Goal: Task Accomplishment & Management: Manage account settings

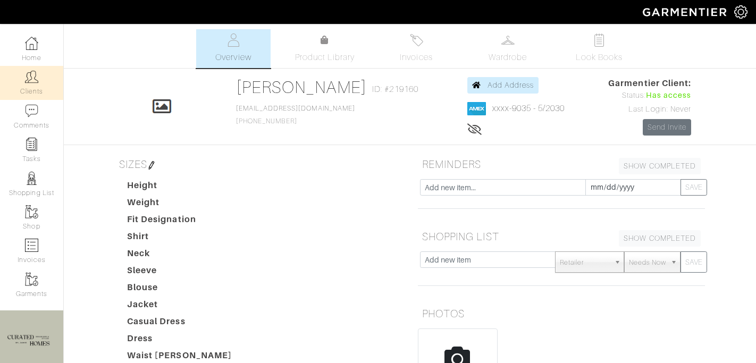
click at [27, 88] on link "Clients" at bounding box center [31, 83] width 63 height 34
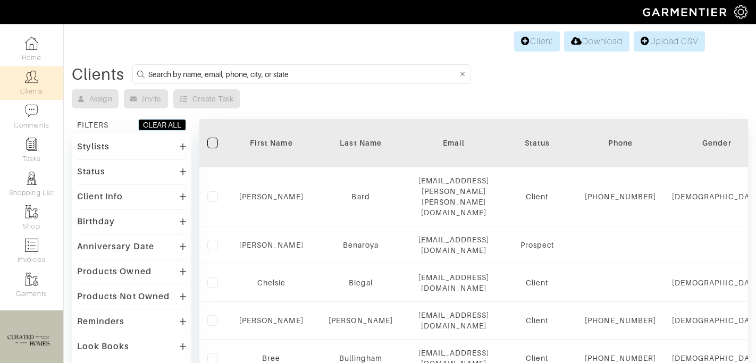
click at [146, 74] on form at bounding box center [301, 74] width 338 height 20
click at [168, 74] on input at bounding box center [303, 74] width 310 height 13
type input "[PERSON_NAME]"
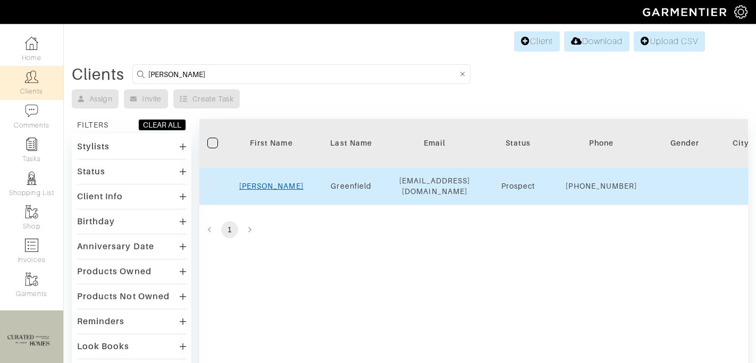
click at [268, 190] on link "[PERSON_NAME]" at bounding box center [271, 186] width 64 height 9
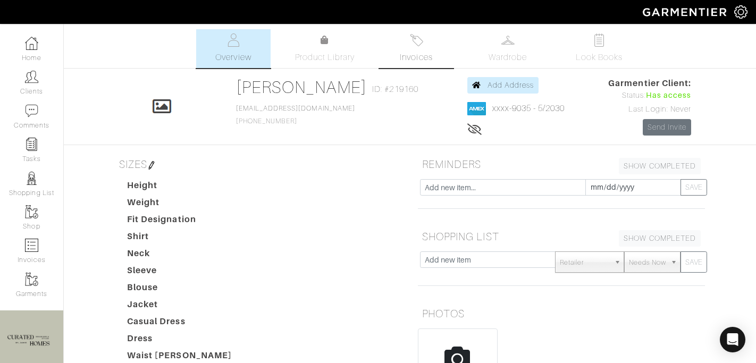
click at [409, 49] on link "Invoices" at bounding box center [416, 48] width 74 height 39
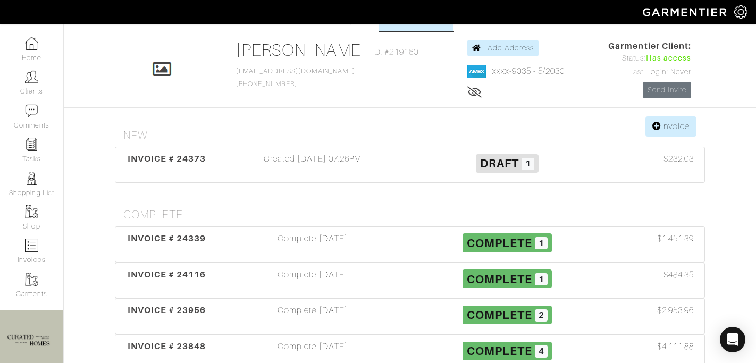
scroll to position [32, 0]
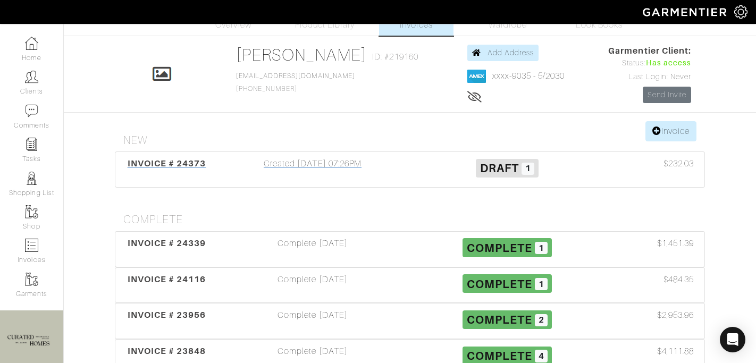
click at [285, 177] on div "Created 08/15/25 07:26PM" at bounding box center [312, 169] width 195 height 24
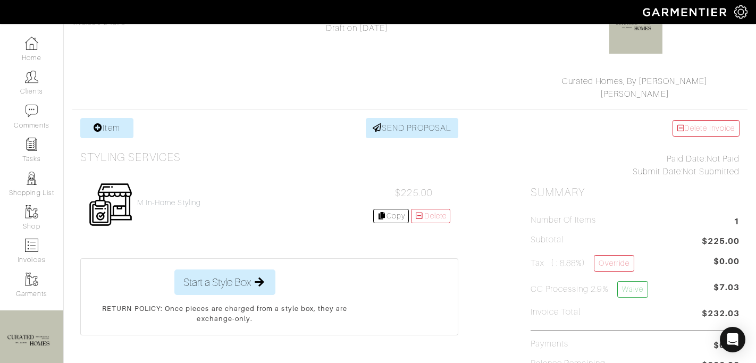
scroll to position [131, 0]
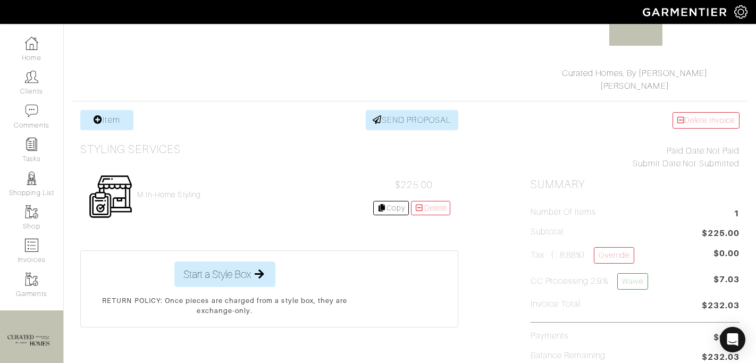
click at [726, 235] on span "$225.00" at bounding box center [721, 234] width 38 height 14
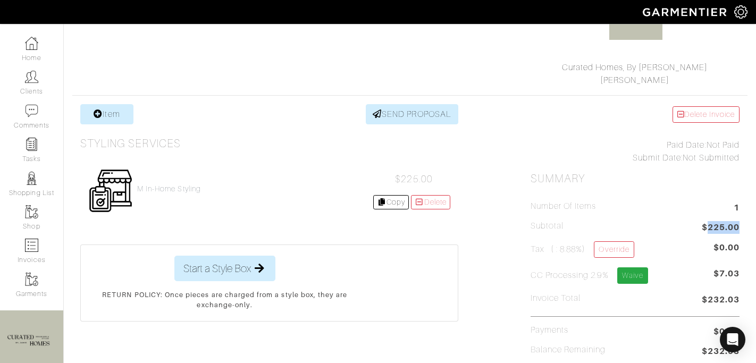
scroll to position [159, 0]
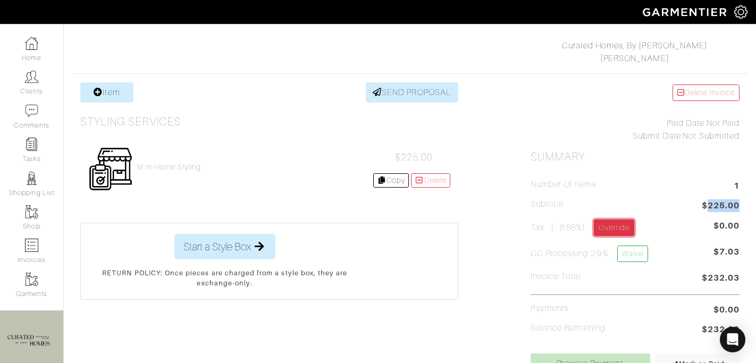
click at [617, 231] on link "Override" at bounding box center [614, 228] width 40 height 16
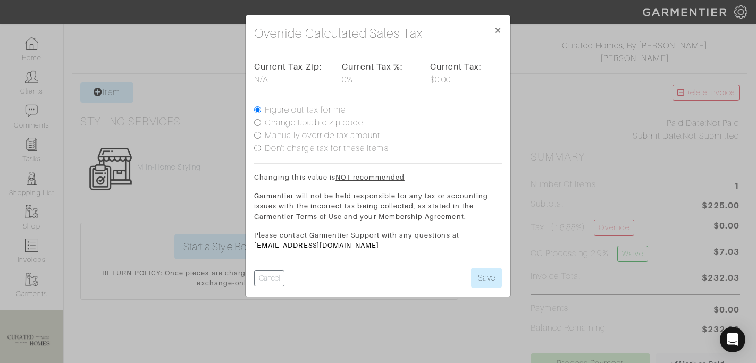
click at [324, 129] on label "Manually override tax amount" at bounding box center [322, 135] width 115 height 13
click at [261, 132] on input "Manually override tax amount" at bounding box center [257, 135] width 7 height 7
radio input "true"
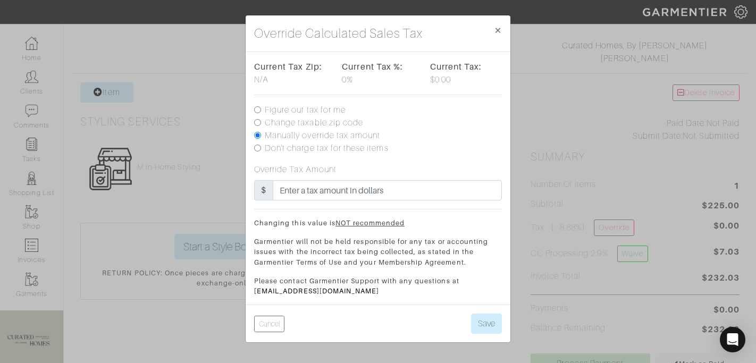
click at [320, 121] on label "Change taxable zip code" at bounding box center [314, 122] width 98 height 13
click at [261, 121] on input "Change taxable zip code" at bounding box center [257, 122] width 7 height 7
radio input "true"
click at [303, 121] on label "Change taxable zip code" at bounding box center [314, 122] width 98 height 13
click at [261, 121] on input "Change taxable zip code" at bounding box center [257, 122] width 7 height 7
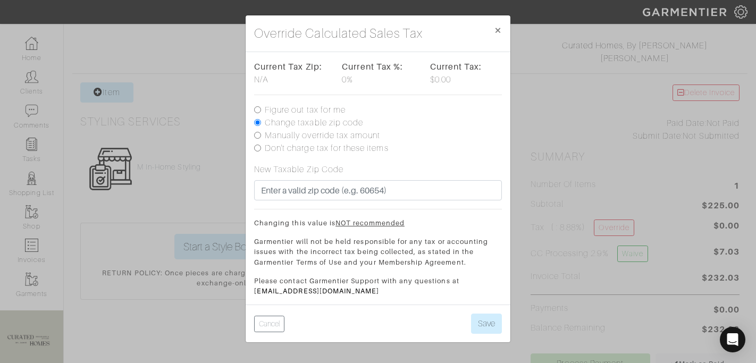
click at [302, 136] on label "Manually override tax amount" at bounding box center [322, 135] width 115 height 13
click at [261, 136] on input "Manually override tax amount" at bounding box center [257, 135] width 7 height 7
radio input "true"
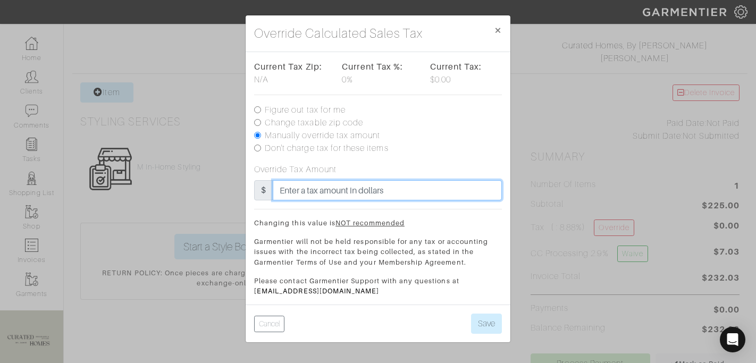
click at [306, 190] on input "text" at bounding box center [387, 190] width 229 height 20
type input "10"
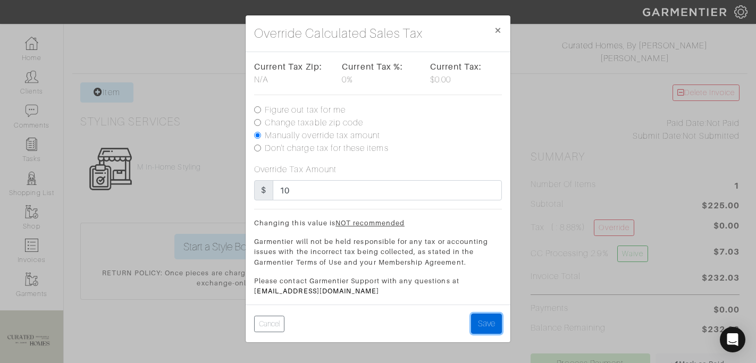
drag, startPoint x: 495, startPoint y: 326, endPoint x: 468, endPoint y: 344, distance: 33.0
click at [495, 326] on button "Save" at bounding box center [486, 324] width 31 height 20
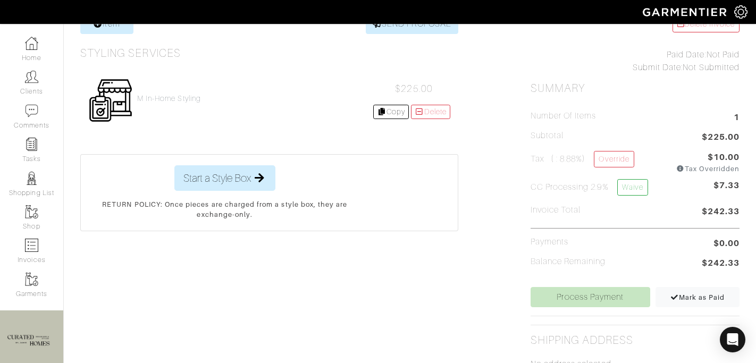
scroll to position [229, 0]
click at [551, 306] on div "Delete Invoice Paid Date: Not Paid Submit Date: Not Submitted Summary Number of…" at bounding box center [635, 292] width 225 height 560
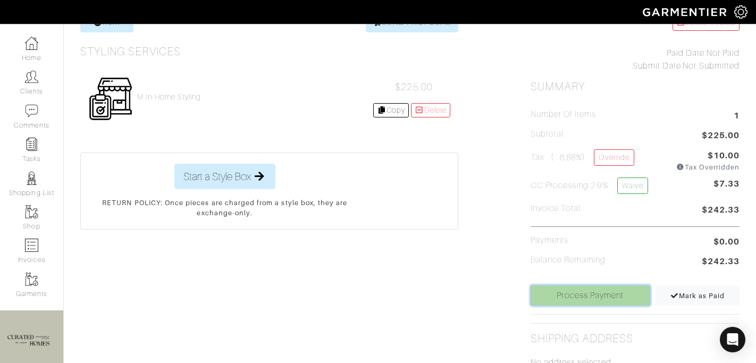
click at [540, 296] on link "Process Payment" at bounding box center [591, 296] width 120 height 20
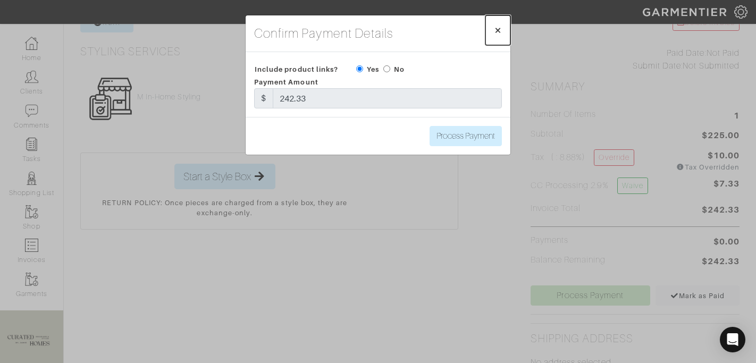
click at [497, 27] on span "×" at bounding box center [498, 30] width 8 height 14
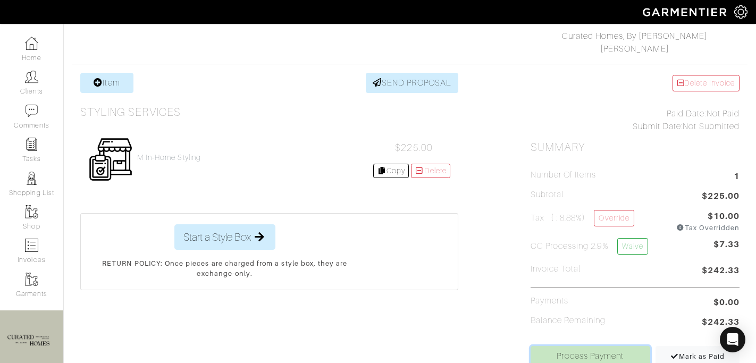
scroll to position [255, 0]
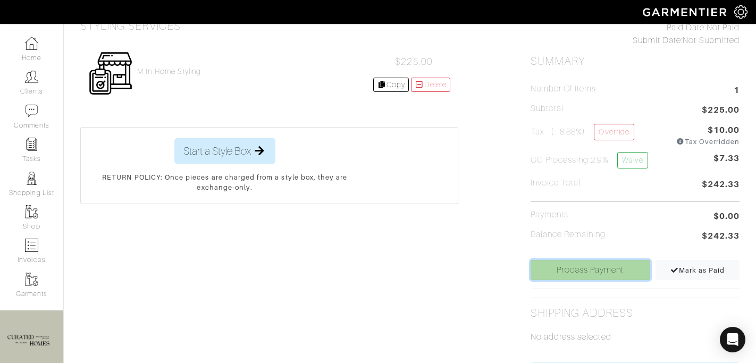
click at [576, 274] on link "Process Payment" at bounding box center [591, 270] width 120 height 20
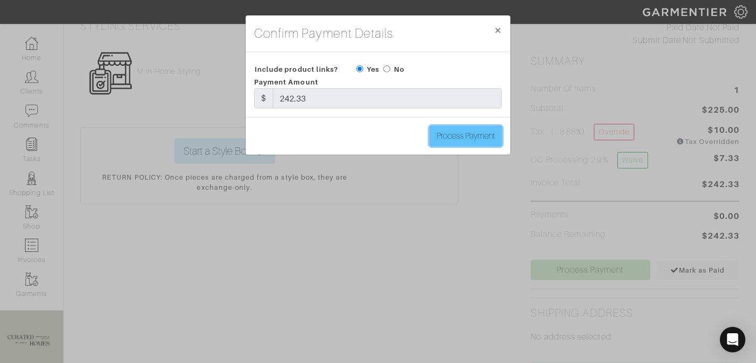
click at [453, 136] on input "Process Payment" at bounding box center [466, 136] width 72 height 20
type input "Process Payment"
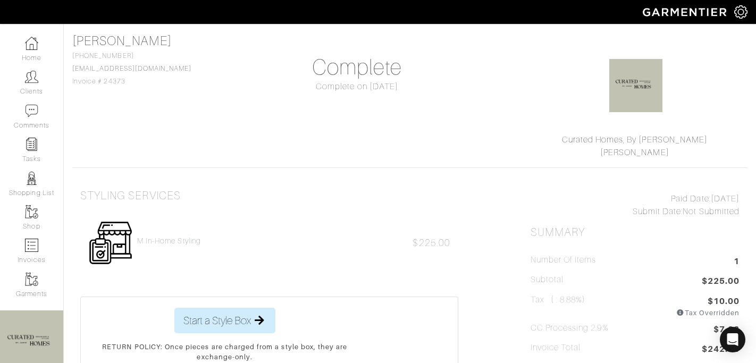
scroll to position [0, 0]
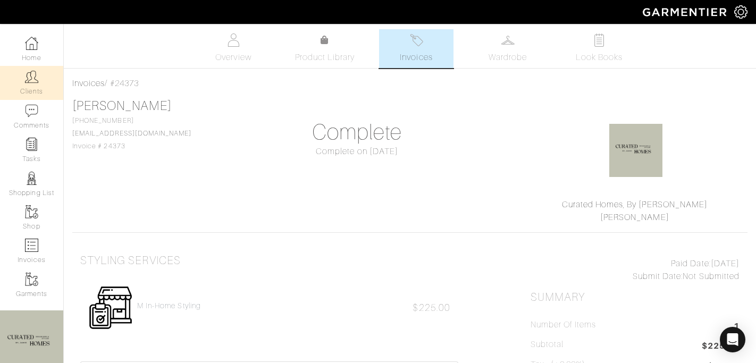
click at [29, 82] on img at bounding box center [31, 76] width 13 height 13
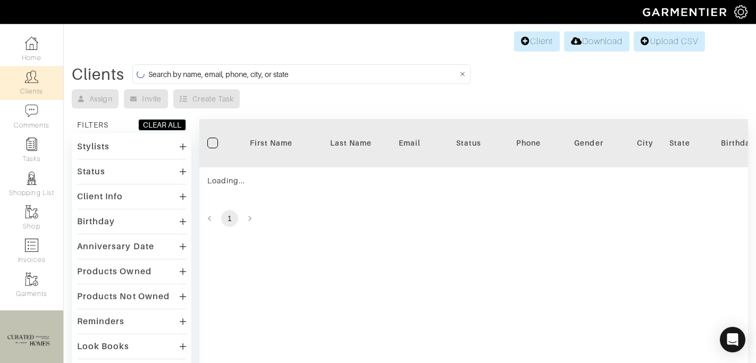
click at [218, 70] on input at bounding box center [303, 74] width 310 height 13
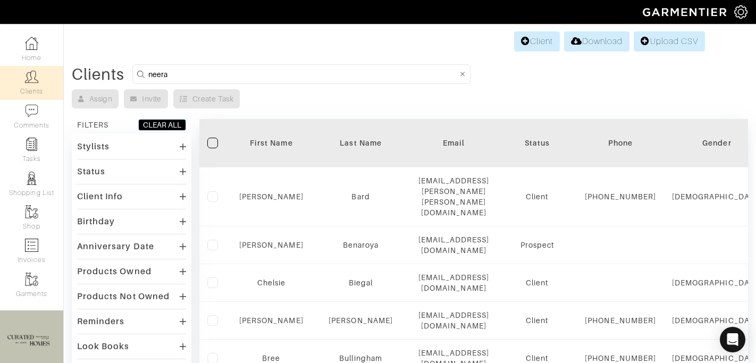
type input "neera"
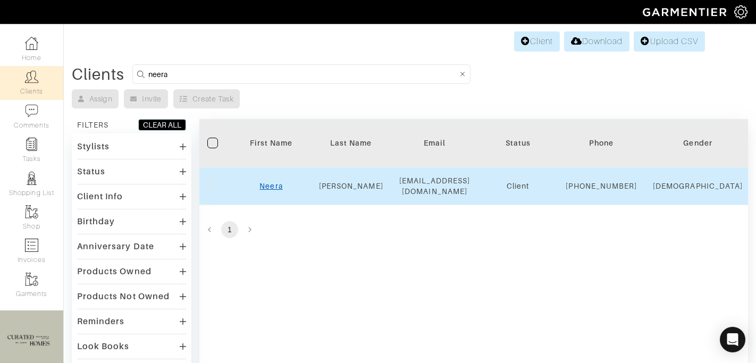
click at [273, 190] on link "Neera" at bounding box center [271, 186] width 23 height 9
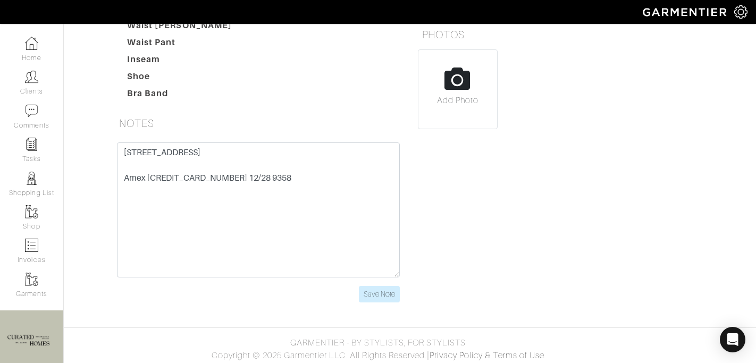
scroll to position [283, 0]
